Goal: Information Seeking & Learning: Learn about a topic

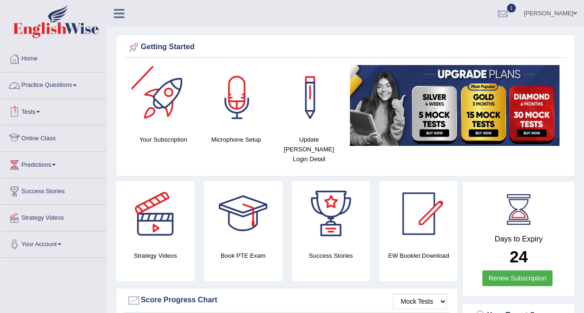
click at [55, 76] on link "Practice Questions" at bounding box center [53, 83] width 106 height 23
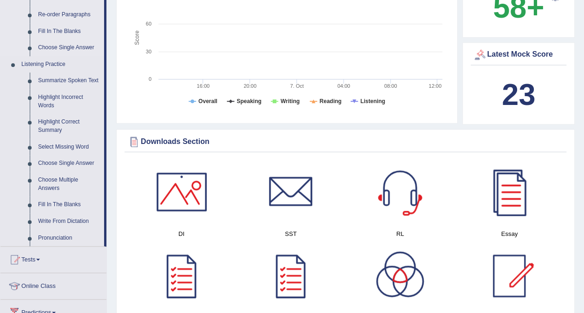
scroll to position [345, 0]
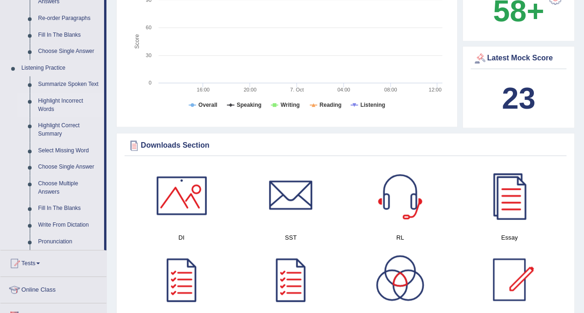
click at [56, 99] on link "Highlight Incorrect Words" at bounding box center [69, 105] width 70 height 25
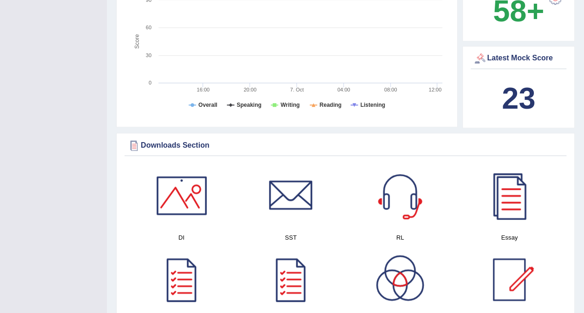
scroll to position [150, 0]
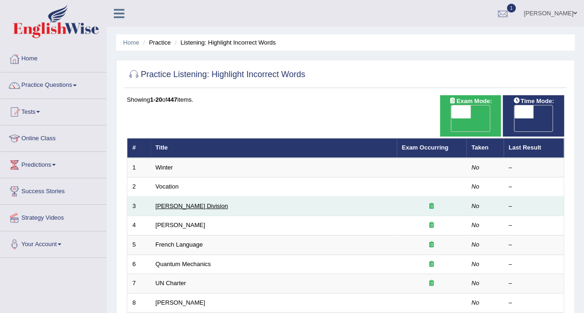
click at [168, 203] on link "Ward Division" at bounding box center [192, 206] width 72 height 7
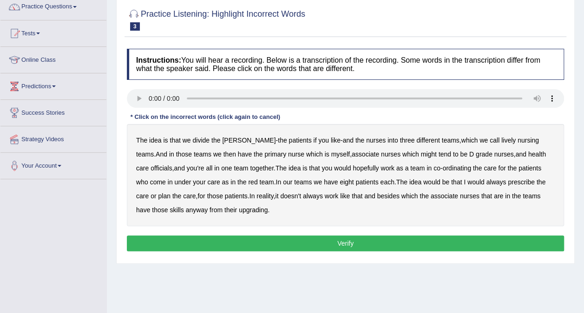
scroll to position [89, 0]
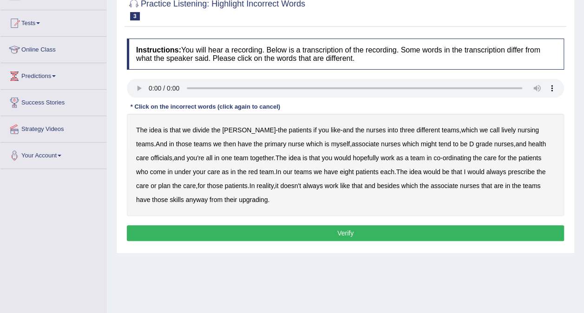
click at [483, 133] on div "The idea is that we divide the ward - the patients if you like - and the nurses…" at bounding box center [345, 165] width 437 height 102
click at [501, 128] on b "lively" at bounding box center [508, 129] width 14 height 7
click at [421, 147] on b "might" at bounding box center [429, 143] width 16 height 7
click at [531, 149] on div "The idea is that we divide the ward - the patients if you like - and the nurses…" at bounding box center [345, 165] width 437 height 102
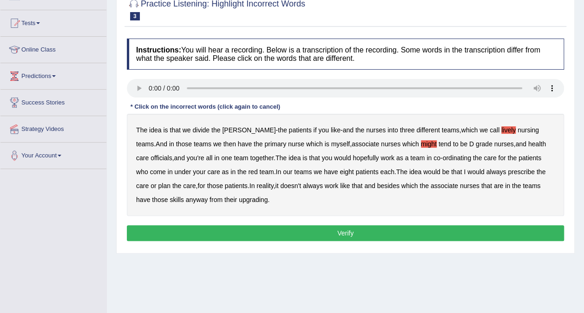
click at [172, 154] on b "officials" at bounding box center [161, 157] width 21 height 7
click at [486, 173] on b "always" at bounding box center [496, 171] width 20 height 7
click at [239, 199] on b "upgrading" at bounding box center [253, 199] width 29 height 7
click at [242, 223] on div "Instructions: You will hear a recording. Below is a transcription of the record…" at bounding box center [346, 141] width 442 height 215
click at [241, 230] on button "Verify" at bounding box center [345, 233] width 437 height 16
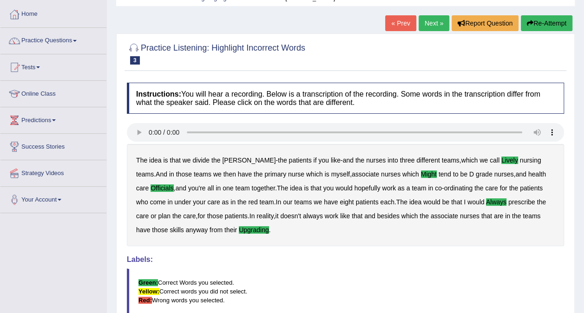
scroll to position [26, 0]
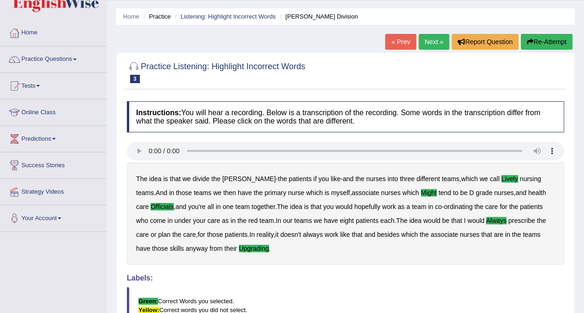
click at [437, 43] on link "Next »" at bounding box center [434, 42] width 31 height 16
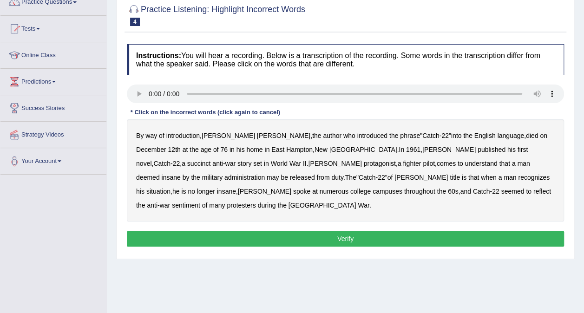
scroll to position [111, 0]
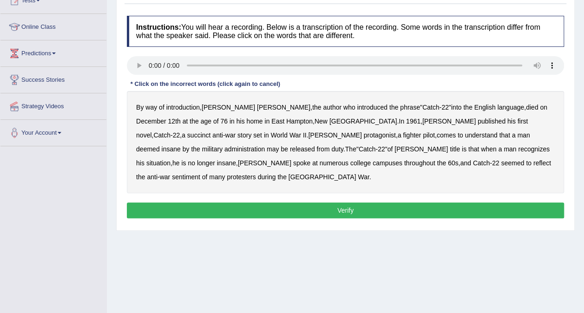
click at [211, 131] on b "succinct" at bounding box center [199, 134] width 24 height 7
click at [454, 138] on div "By way of introduction , Joseph Heller , the author who introduced the phrase "…" at bounding box center [345, 142] width 437 height 102
click at [265, 145] on b "administration" at bounding box center [244, 148] width 40 height 7
click at [170, 159] on b "situation" at bounding box center [158, 162] width 24 height 7
click at [533, 163] on b "reflect" at bounding box center [542, 162] width 18 height 7
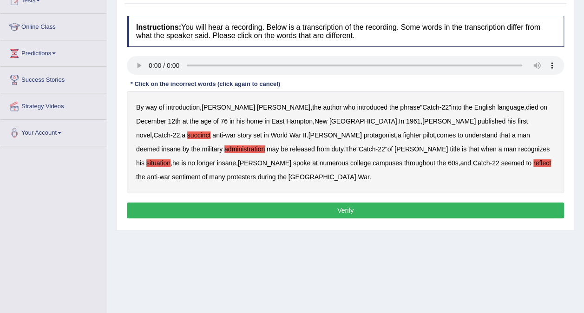
click at [309, 203] on button "Verify" at bounding box center [345, 211] width 437 height 16
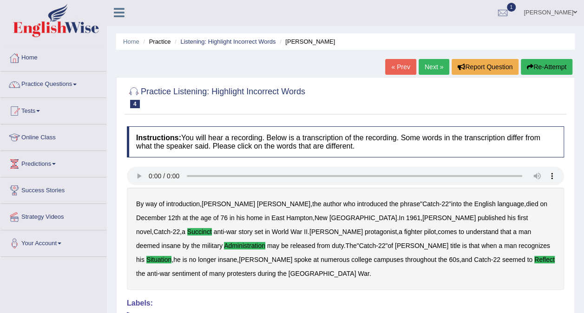
scroll to position [0, 0]
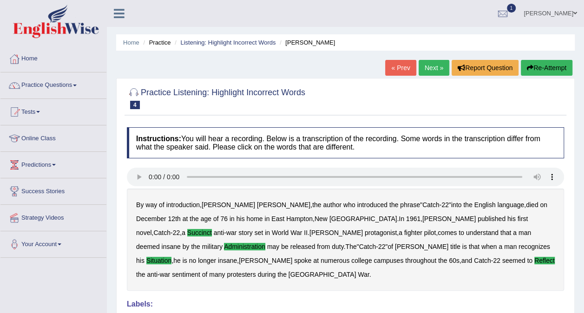
click at [444, 70] on link "Next »" at bounding box center [434, 68] width 31 height 16
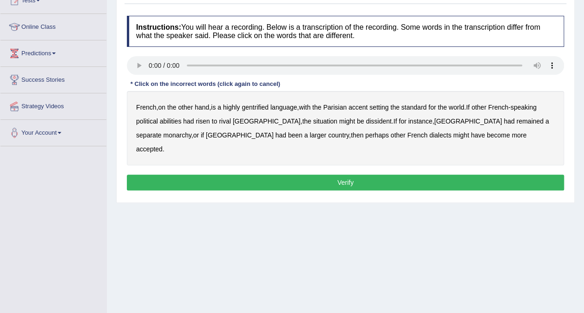
click at [263, 107] on b "gentrified" at bounding box center [255, 107] width 27 height 7
click at [173, 121] on b "abilities" at bounding box center [171, 121] width 22 height 7
click at [366, 118] on b "dissident" at bounding box center [379, 121] width 26 height 7
click at [191, 131] on b "monarchy" at bounding box center [177, 134] width 28 height 7
click at [352, 175] on button "Verify" at bounding box center [345, 183] width 437 height 16
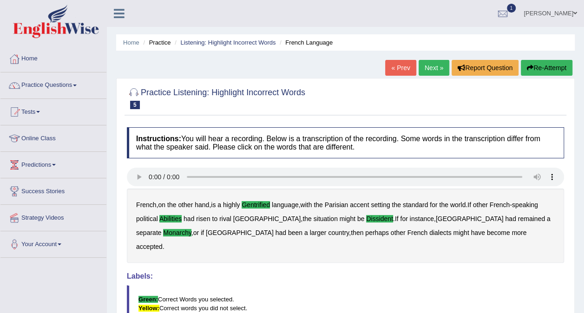
click at [433, 61] on link "Next »" at bounding box center [434, 68] width 31 height 16
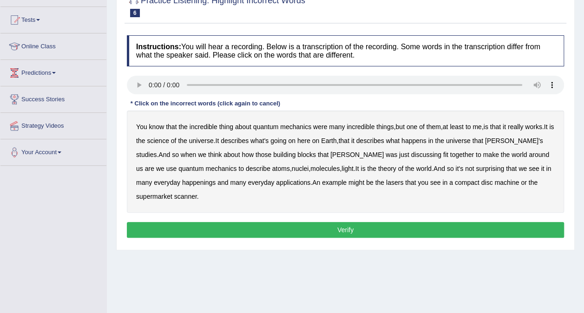
scroll to position [93, 0]
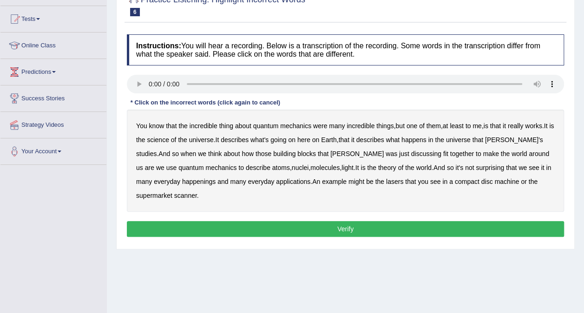
click at [169, 141] on b "science" at bounding box center [158, 139] width 22 height 7
click at [374, 157] on div "You know that the incredible thing about quantum mechanics were many incredible…" at bounding box center [345, 161] width 437 height 102
click at [411, 155] on b "discussing" at bounding box center [426, 153] width 30 height 7
click at [182, 183] on b "happenings" at bounding box center [198, 181] width 33 height 7
click at [282, 178] on b "applications" at bounding box center [293, 181] width 34 height 7
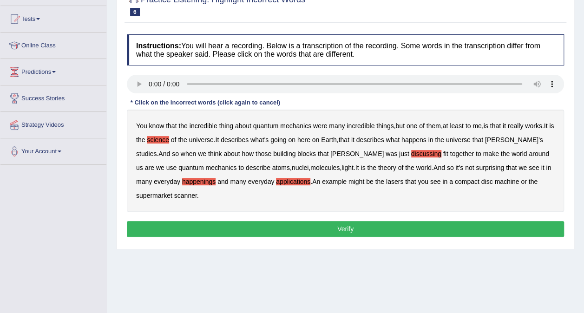
click at [282, 178] on b "applications" at bounding box center [293, 181] width 34 height 7
click at [494, 183] on b "machine" at bounding box center [506, 181] width 25 height 7
click at [206, 221] on button "Verify" at bounding box center [345, 229] width 437 height 16
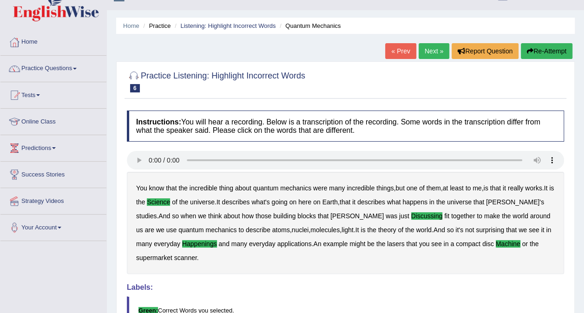
scroll to position [0, 0]
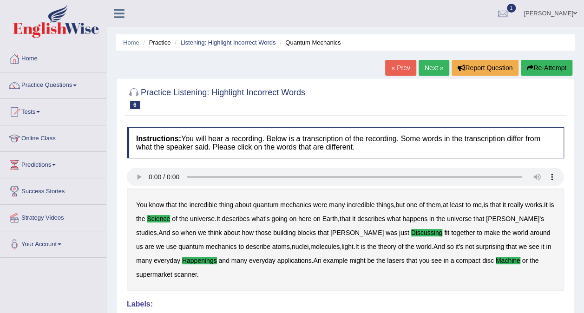
click at [433, 69] on link "Next »" at bounding box center [434, 68] width 31 height 16
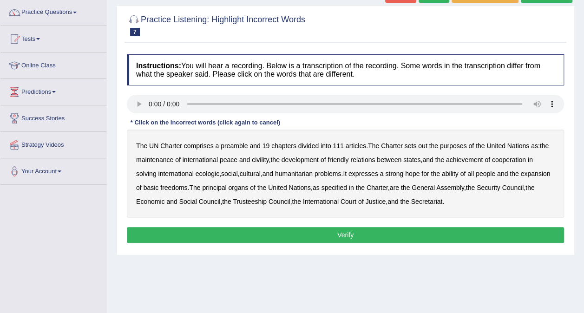
scroll to position [74, 0]
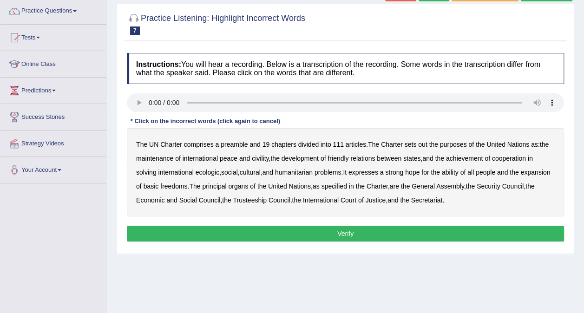
click at [416, 146] on div "The UN Charter comprises a preamble and 19 chapters divided into 111 articles .…" at bounding box center [345, 172] width 437 height 88
click at [424, 144] on b "out" at bounding box center [422, 144] width 9 height 7
click at [267, 163] on div "The UN Charter comprises a preamble and 19 chapters divided into 111 articles .…" at bounding box center [345, 172] width 437 height 88
click at [265, 158] on b "civility" at bounding box center [260, 158] width 17 height 7
click at [216, 169] on b "ecologic" at bounding box center [208, 172] width 24 height 7
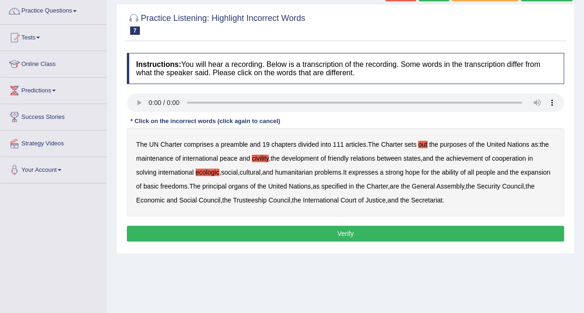
click at [459, 174] on b "ability" at bounding box center [450, 172] width 17 height 7
click at [386, 231] on button "Verify" at bounding box center [345, 234] width 437 height 16
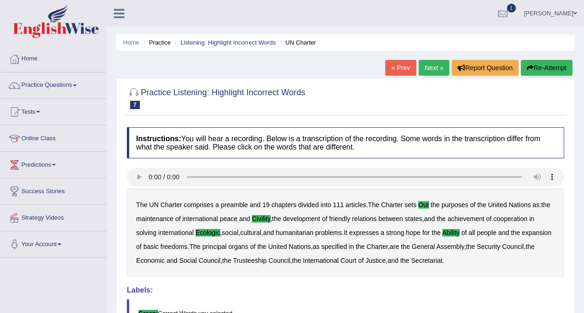
scroll to position [0, 0]
click at [429, 63] on link "Next »" at bounding box center [434, 68] width 31 height 16
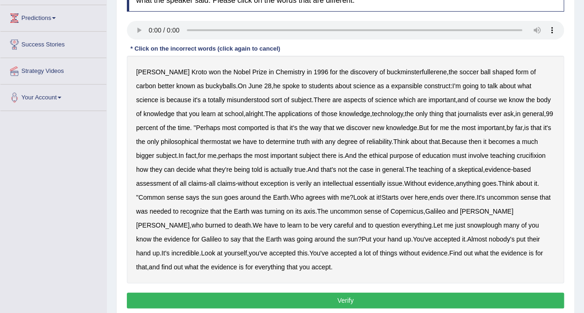
scroll to position [149, 0]
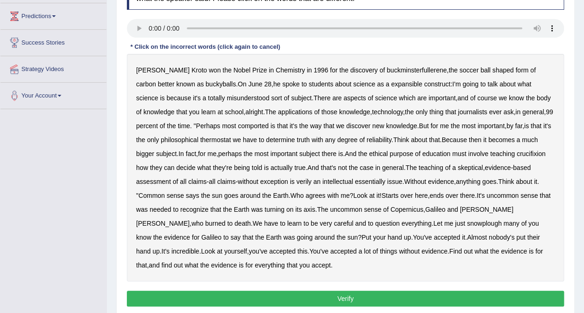
click at [391, 82] on b "expansible" at bounding box center [406, 83] width 31 height 7
click at [238, 125] on b "comported" at bounding box center [253, 125] width 31 height 7
click at [200, 141] on b "thermostat" at bounding box center [215, 139] width 31 height 7
click at [523, 157] on b "crucifixion" at bounding box center [531, 153] width 29 height 7
click at [304, 180] on b "verily" at bounding box center [303, 181] width 15 height 7
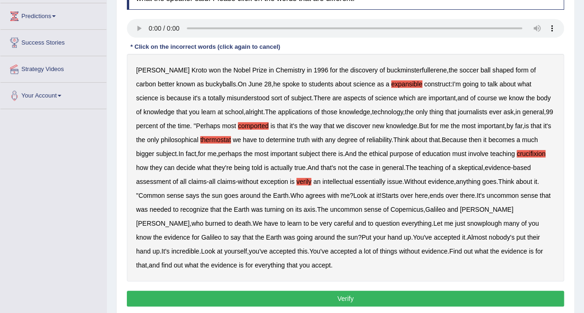
click at [467, 224] on b "snowplough" at bounding box center [484, 223] width 35 height 7
click at [244, 295] on button "Verify" at bounding box center [345, 299] width 437 height 16
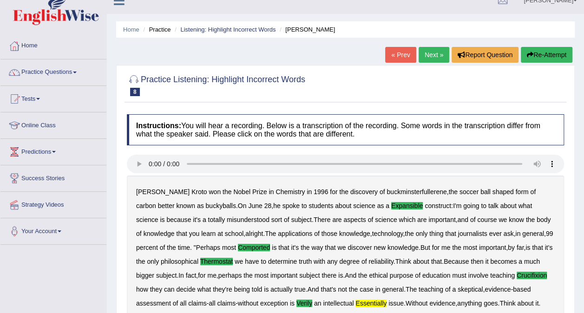
scroll to position [0, 0]
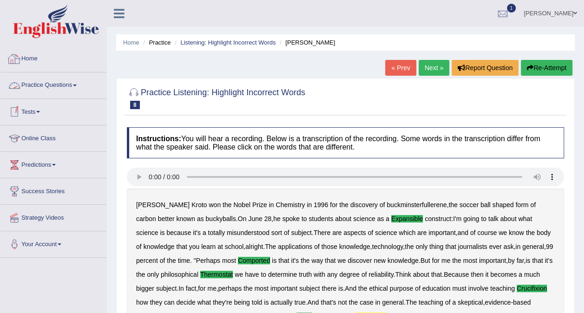
click at [59, 65] on link "Home" at bounding box center [53, 57] width 106 height 23
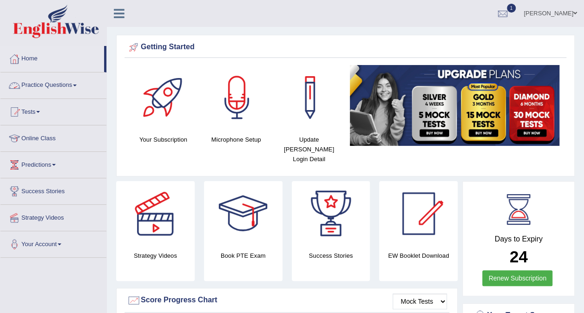
click at [80, 86] on link "Practice Questions" at bounding box center [53, 83] width 106 height 23
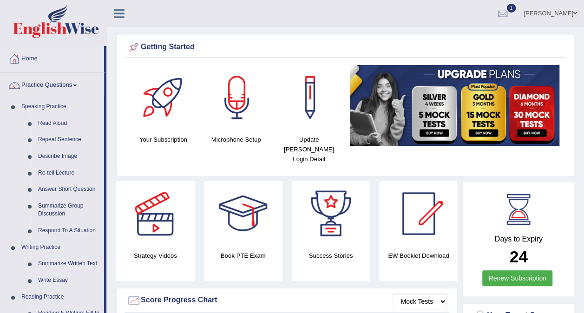
click at [0, 216] on html "Toggle navigation Home Practice Questions Speaking Practice Read Aloud Repeat S…" at bounding box center [292, 156] width 584 height 313
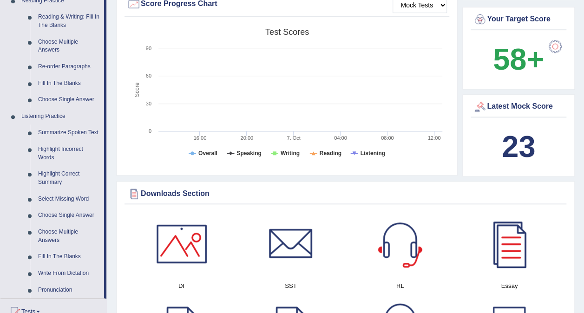
scroll to position [334, 0]
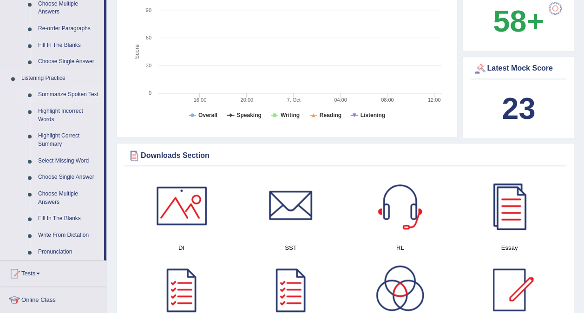
click at [66, 94] on link "Summarize Spoken Text" at bounding box center [69, 94] width 70 height 17
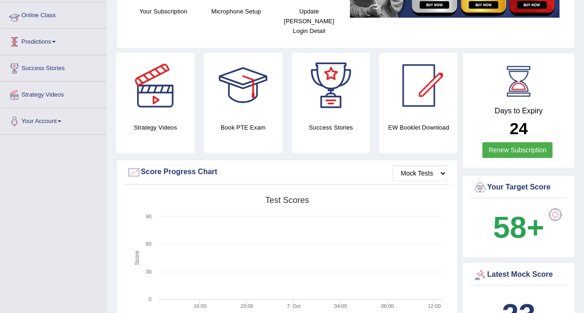
scroll to position [103, 0]
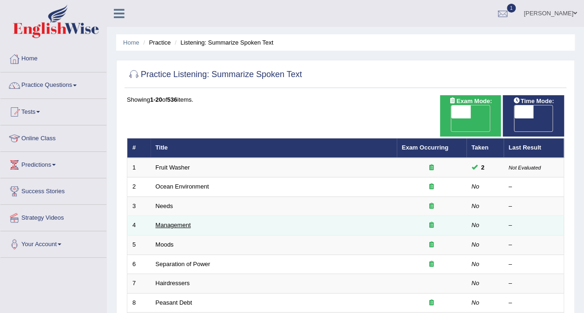
click at [178, 222] on link "Management" at bounding box center [173, 225] width 35 height 7
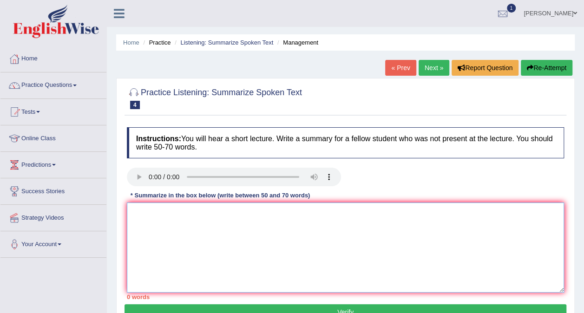
click at [180, 236] on textarea at bounding box center [345, 248] width 437 height 90
